Goal: Use online tool/utility: Utilize a website feature to perform a specific function

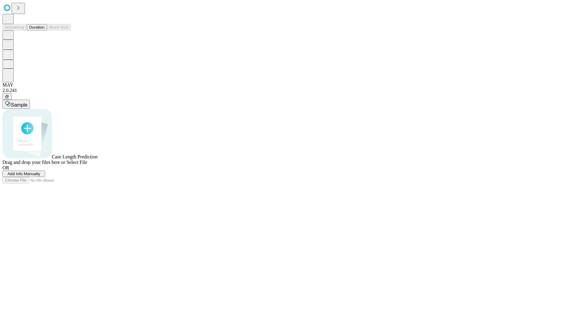
click at [45, 30] on button "Duration" at bounding box center [37, 27] width 20 height 6
click at [87, 165] on span "Select File" at bounding box center [76, 162] width 21 height 5
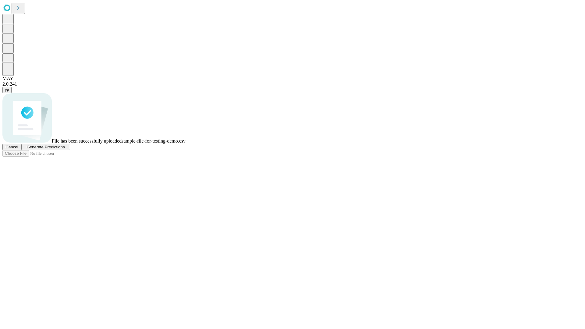
click at [65, 149] on span "Generate Predictions" at bounding box center [46, 147] width 38 height 5
